Goal: Information Seeking & Learning: Find specific fact

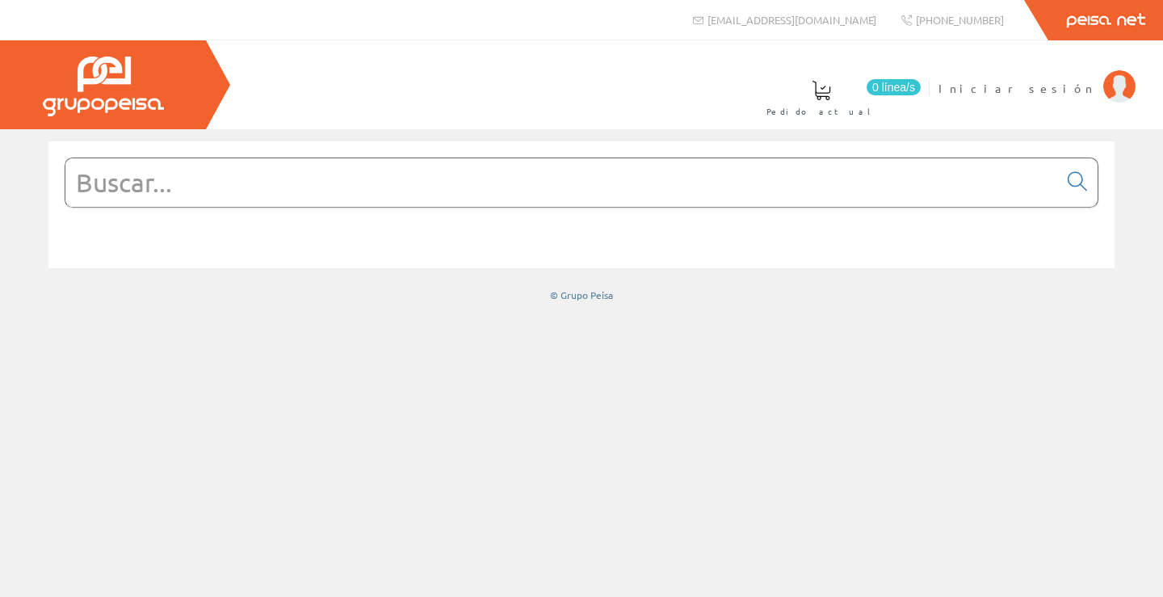
click at [333, 191] on input "text" at bounding box center [561, 182] width 992 height 48
drag, startPoint x: 149, startPoint y: 191, endPoint x: 51, endPoint y: 180, distance: 99.1
click at [51, 180] on div "a" at bounding box center [581, 204] width 1066 height 127
paste input "A37-L10"
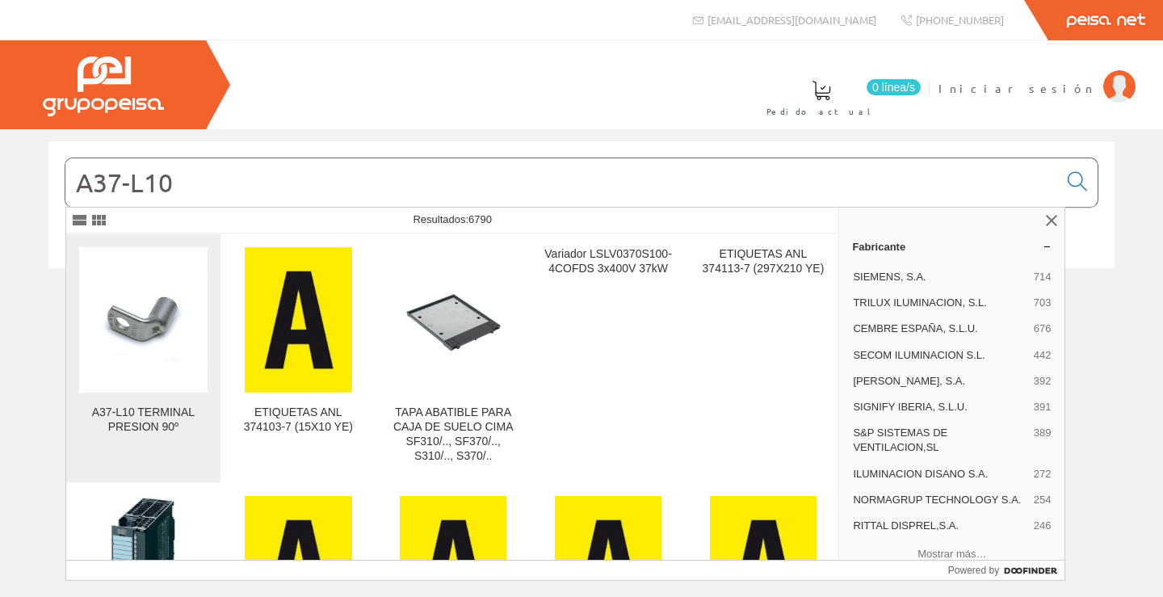
type input "A37-L10"
click at [130, 347] on img at bounding box center [143, 319] width 128 height 96
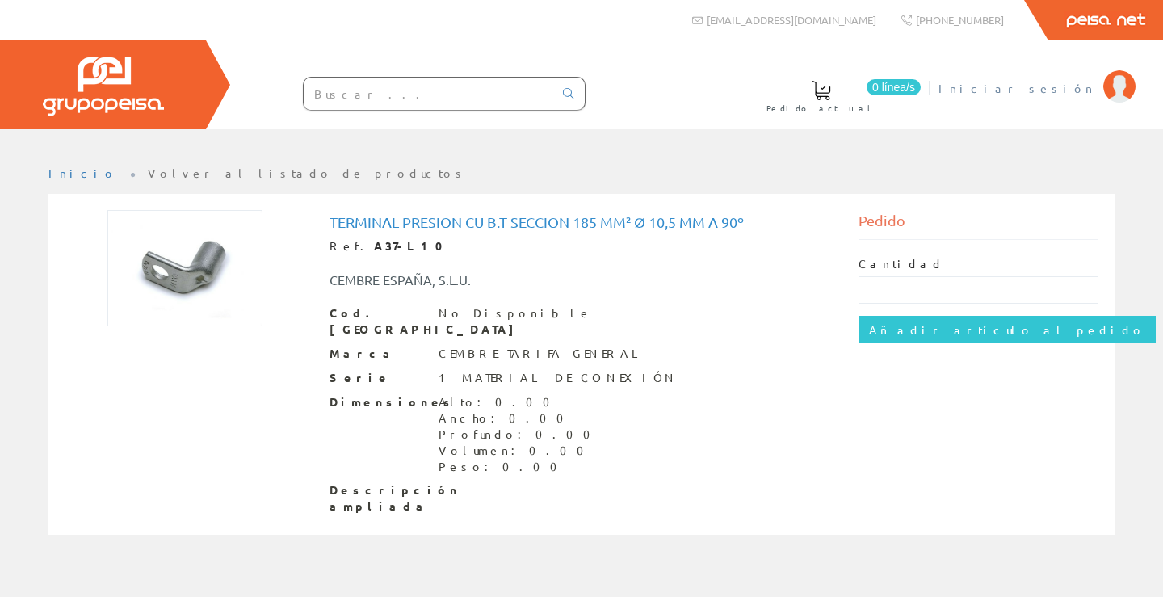
click at [1060, 84] on span "Iniciar sesión" at bounding box center [1016, 88] width 157 height 16
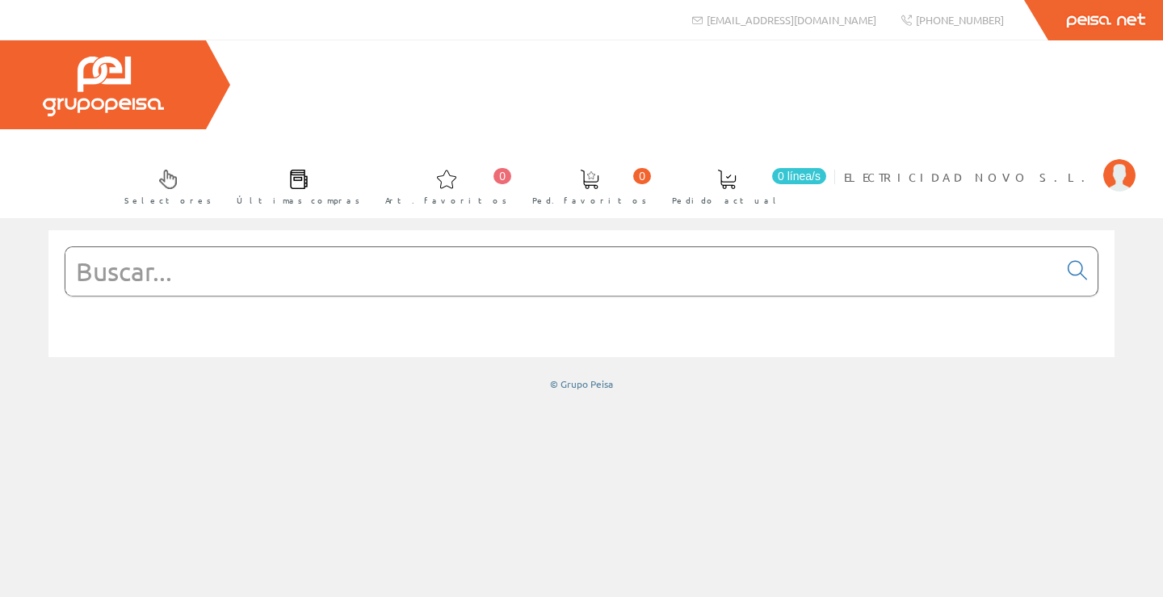
click at [294, 247] on input "text" at bounding box center [561, 271] width 992 height 48
paste input "A37-L10"
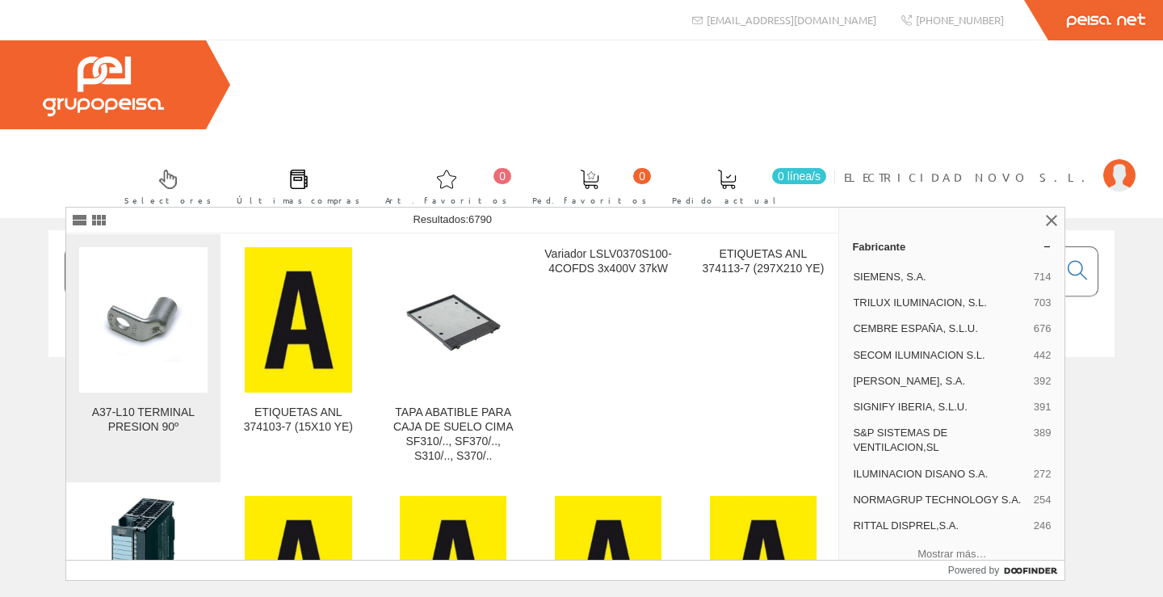
type input "A37-L10"
click at [133, 337] on img at bounding box center [143, 319] width 128 height 96
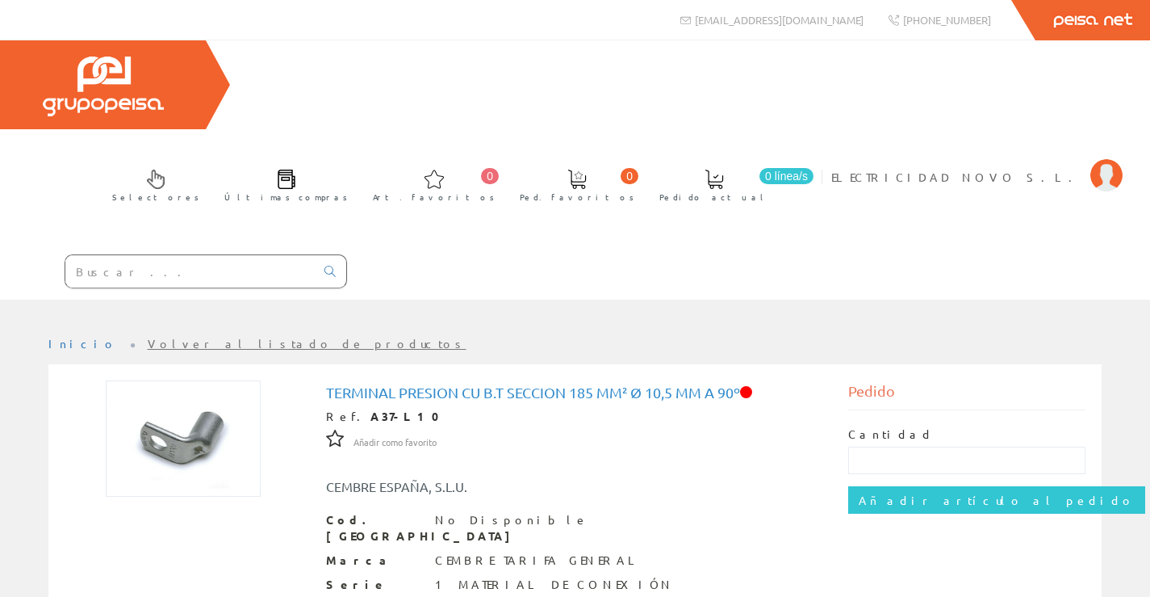
click at [160, 255] on input "text" at bounding box center [189, 271] width 249 height 32
paste input "A37-L10"
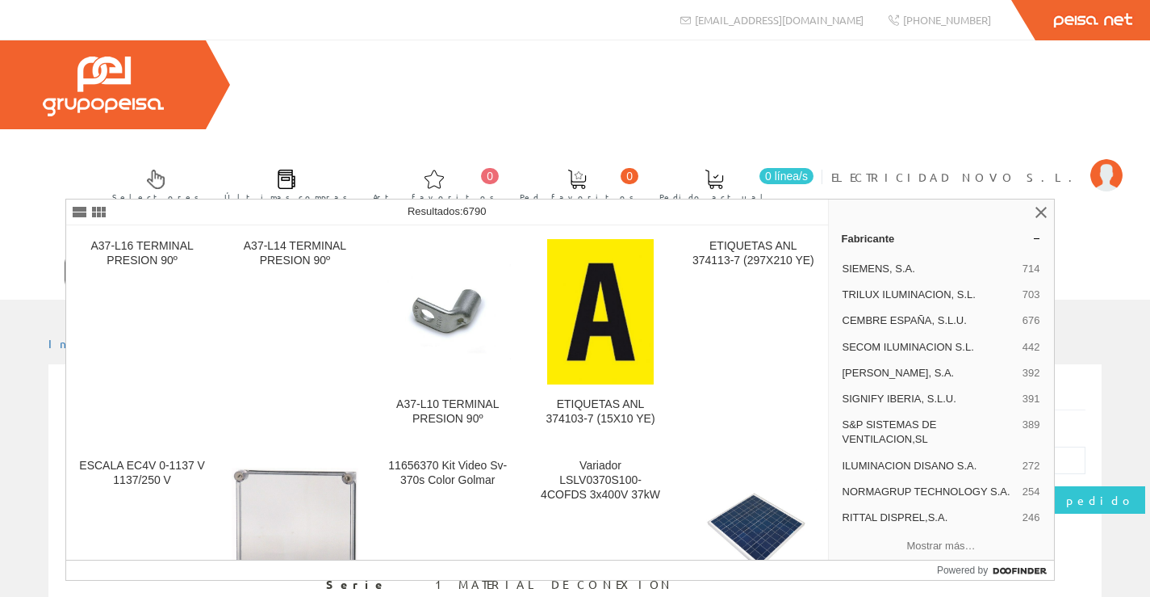
type input "A37-L12"
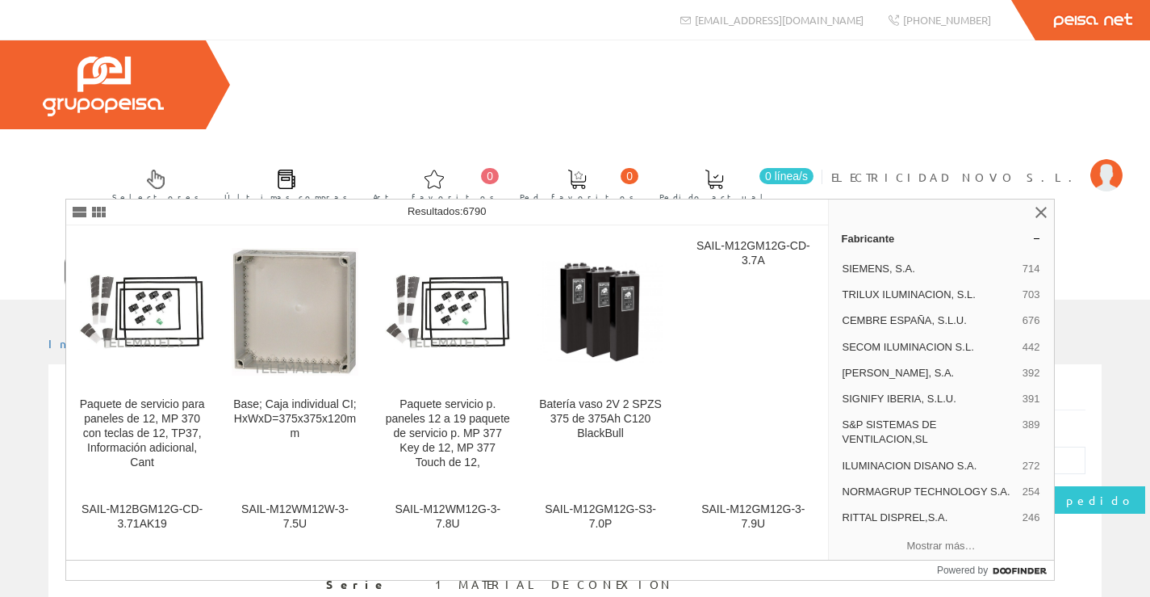
drag, startPoint x: 132, startPoint y: 189, endPoint x: -8, endPoint y: 184, distance: 139.8
click at [0, 184] on html "info@peisa.com Peisa Net 0 0" at bounding box center [575, 298] width 1150 height 597
